Goal: Ask a question: Seek information or help from site administrators or community

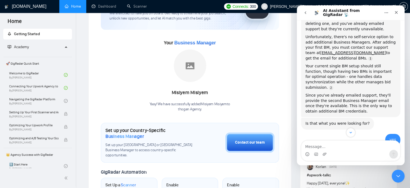
scroll to position [2157, 0]
click at [307, 12] on icon "go back" at bounding box center [306, 13] width 4 height 4
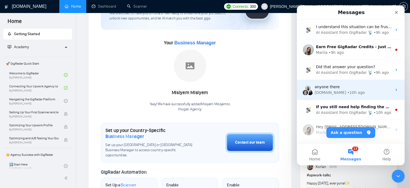
click at [355, 87] on div "anyone there" at bounding box center [353, 87] width 77 height 6
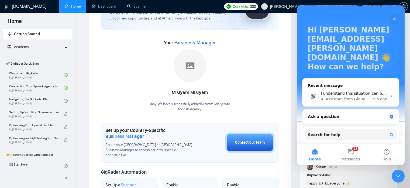
scroll to position [18, 0]
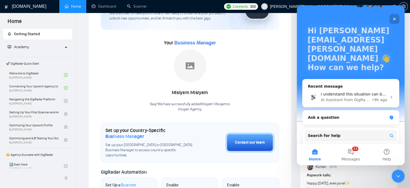
click at [394, 18] on icon "Close" at bounding box center [395, 19] width 4 height 4
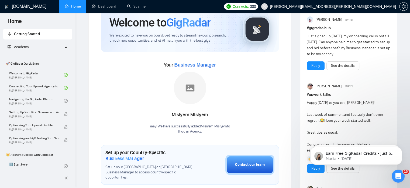
scroll to position [27, 0]
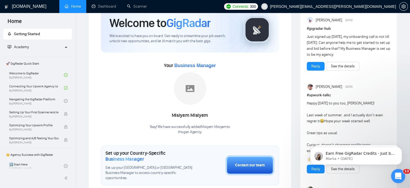
click at [398, 178] on icon "Open Intercom Messenger" at bounding box center [397, 175] width 9 height 9
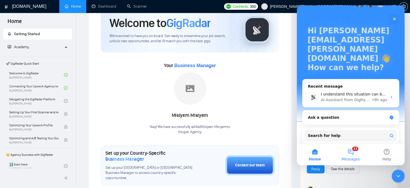
click at [354, 159] on span "Messages" at bounding box center [351, 159] width 19 height 4
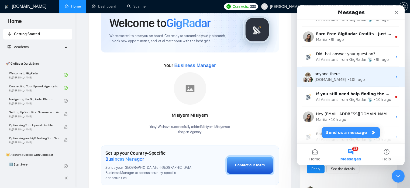
scroll to position [0, 0]
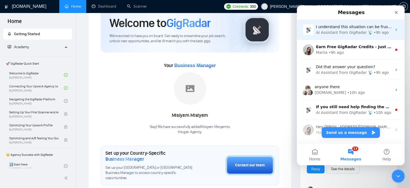
click at [347, 35] on div "I understand this situation can be frustrating, and I’m here if you need any mo…" at bounding box center [351, 30] width 108 height 20
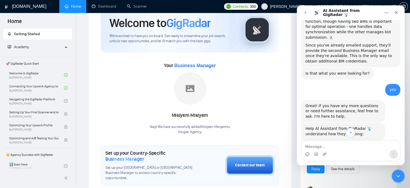
scroll to position [2211, 0]
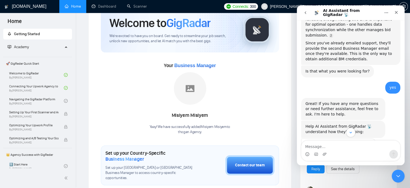
click at [306, 15] on button "go back" at bounding box center [306, 13] width 10 height 10
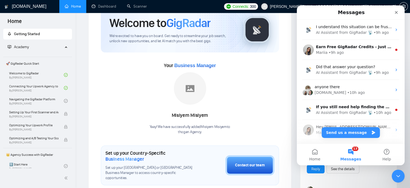
scroll to position [0, 0]
drag, startPoint x: 58, startPoint y: 67, endPoint x: 294, endPoint y: 19, distance: 241.2
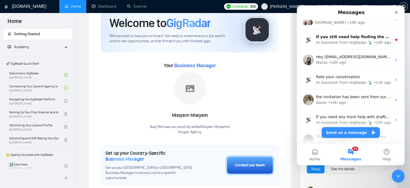
scroll to position [70, 0]
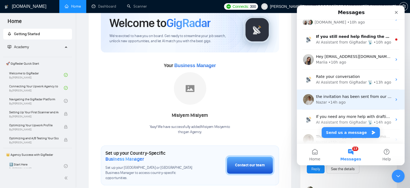
click at [340, 91] on div "the invitation has been sent from our end pls check and approve , thanks Nazar …" at bounding box center [351, 99] width 108 height 20
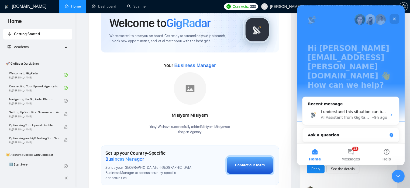
scroll to position [64, 0]
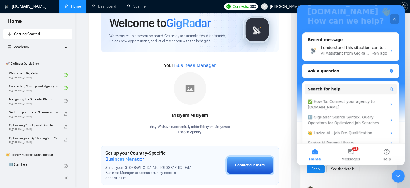
click at [393, 19] on icon "Close" at bounding box center [395, 19] width 4 height 4
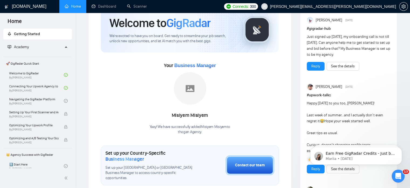
scroll to position [0, 0]
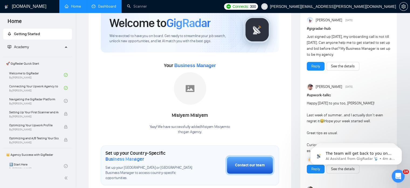
click at [109, 6] on link "Dashboard" at bounding box center [104, 6] width 25 height 5
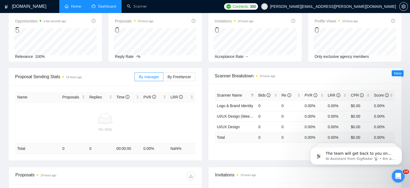
type input "[DATE]"
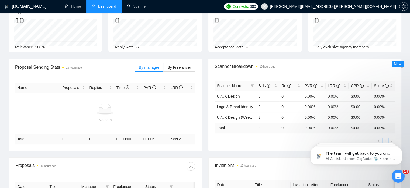
scroll to position [37, 0]
click at [393, 174] on div "Open Intercom Messenger" at bounding box center [398, 175] width 18 height 18
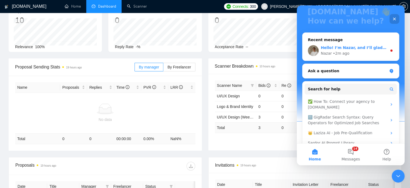
click at [339, 47] on div "Hello! I’m Nazar, and I’ll gladly support you with your request 😊 Nazar • 2m ago" at bounding box center [351, 50] width 97 height 20
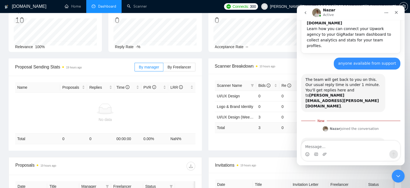
scroll to position [36, 0]
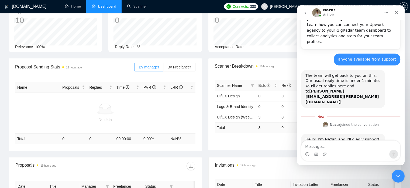
click at [367, 143] on textarea "Message…" at bounding box center [351, 144] width 99 height 9
type textarea "hi [PERSON_NAME] were u able to look into our issue"
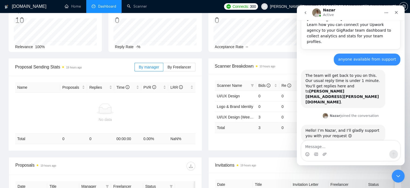
scroll to position [43, 0]
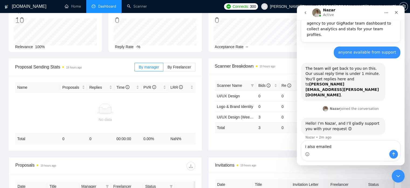
type textarea "i also emailed"
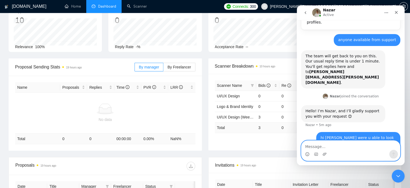
click at [323, 140] on textarea "Message…" at bounding box center [351, 144] width 99 height 9
click at [323, 145] on textarea "Message…" at bounding box center [351, 144] width 99 height 9
type textarea "w"
type textarea "the ini"
paste textarea "Just to clarify the US Business manager code provided was added to the right ac…"
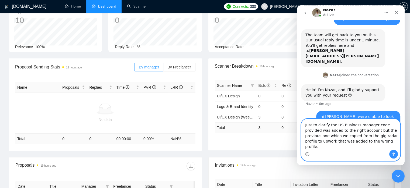
scroll to position [77, 0]
click at [327, 122] on textarea "Just to clarify the US Business manager code provided was added to the right ac…" at bounding box center [351, 134] width 99 height 31
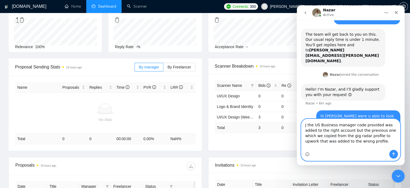
type textarea "the US Business manager code provided was added to the right account but the pr…"
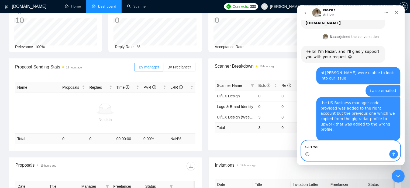
scroll to position [137, 0]
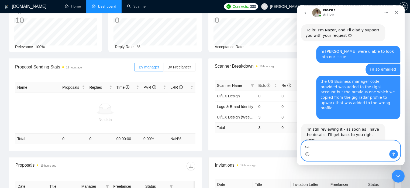
type textarea "c"
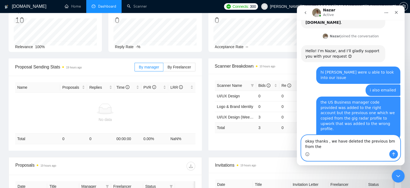
scroll to position [121, 0]
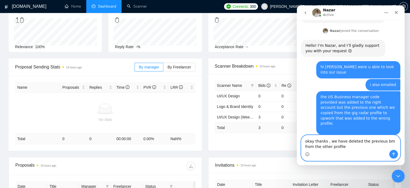
type textarea "okay thanks , we have deleted the previous bm from the other profile"
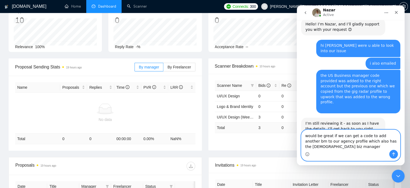
scroll to position [148, 0]
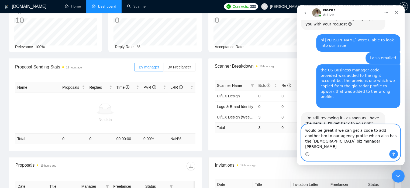
type textarea "would be great if we can get a code to add another bm to our agency profile whi…"
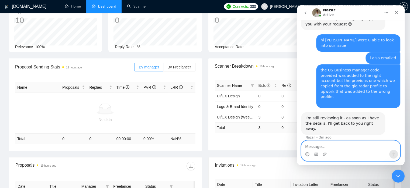
scroll to position [160, 0]
